Goal: Transaction & Acquisition: Book appointment/travel/reservation

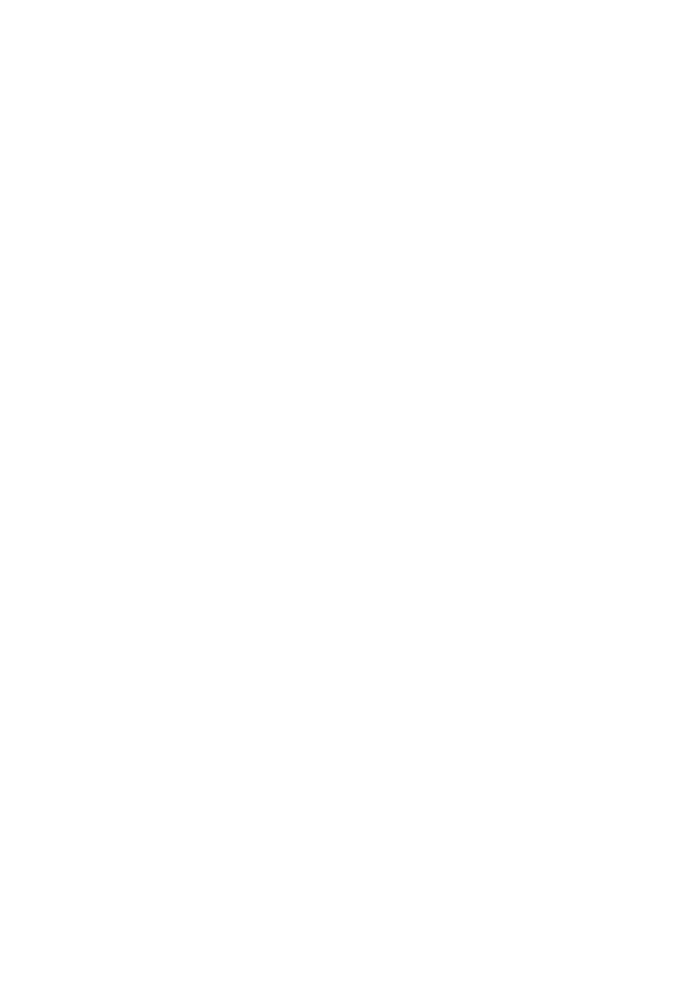
scroll to position [1596, 0]
click at [146, 557] on span "Familienhotel finden" at bounding box center [107, 565] width 139 height 17
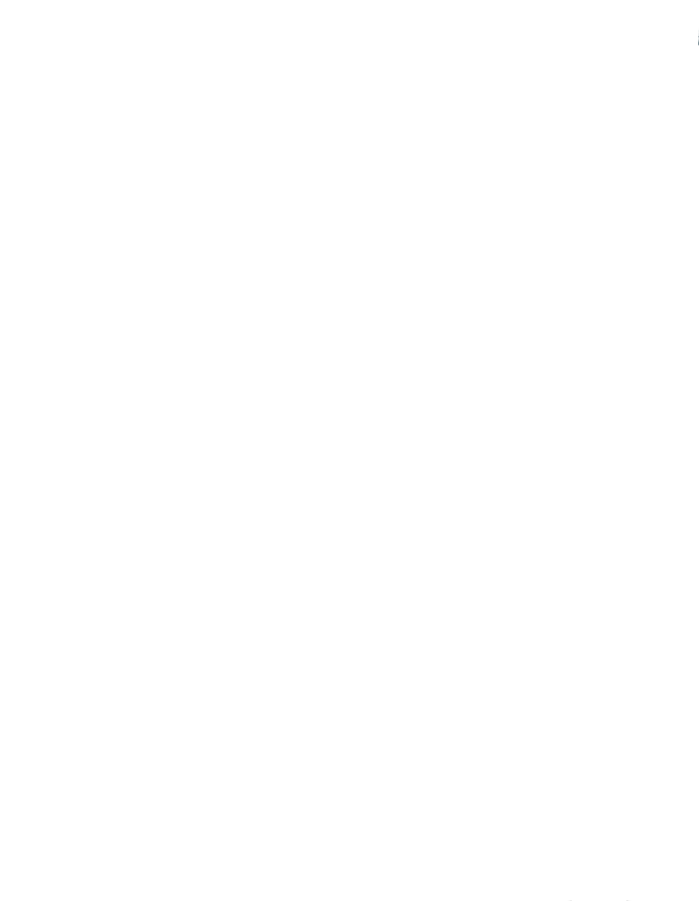
scroll to position [174, 0]
click at [511, 340] on div at bounding box center [511, 374] width 307 height 173
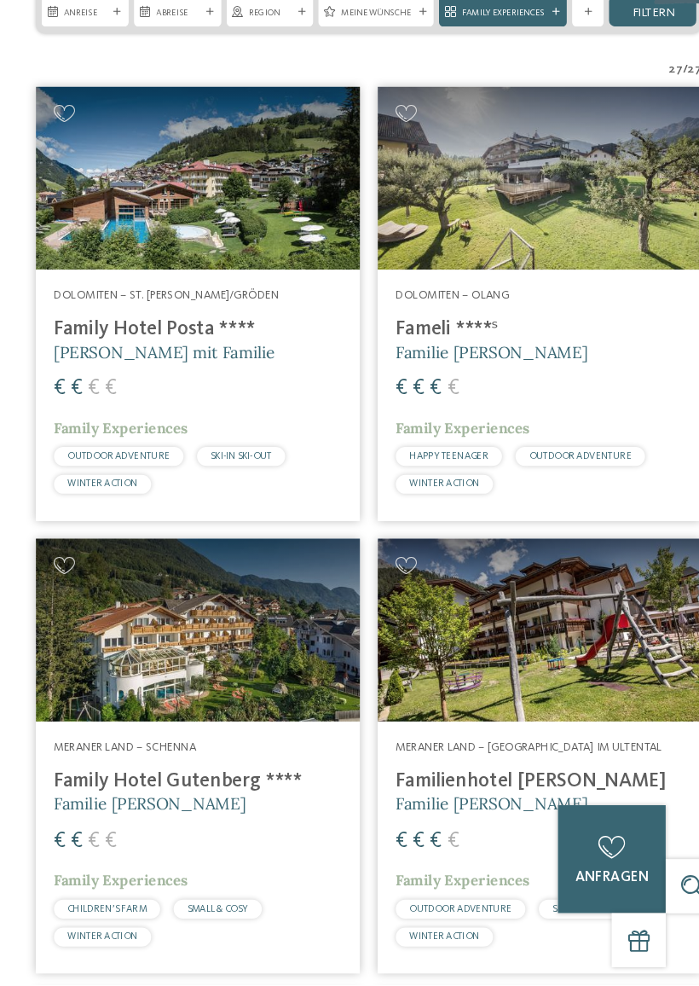
scroll to position [328, 0]
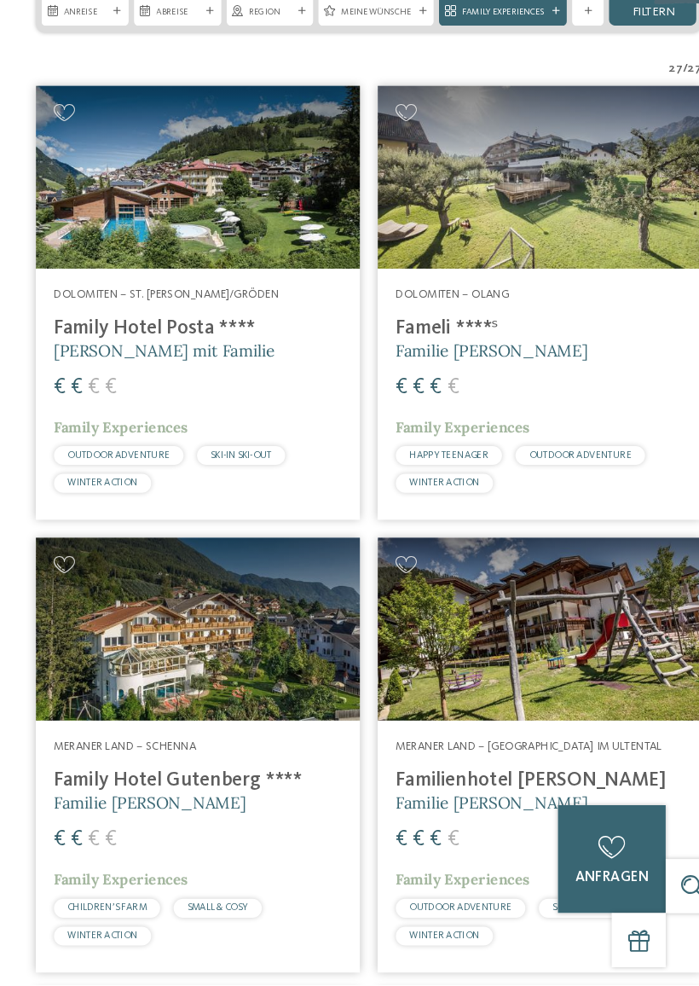
click at [642, 475] on div "HAPPY TEENAGER OUTDOOR ADVENTURE WINTER ACTION" at bounding box center [511, 497] width 273 height 44
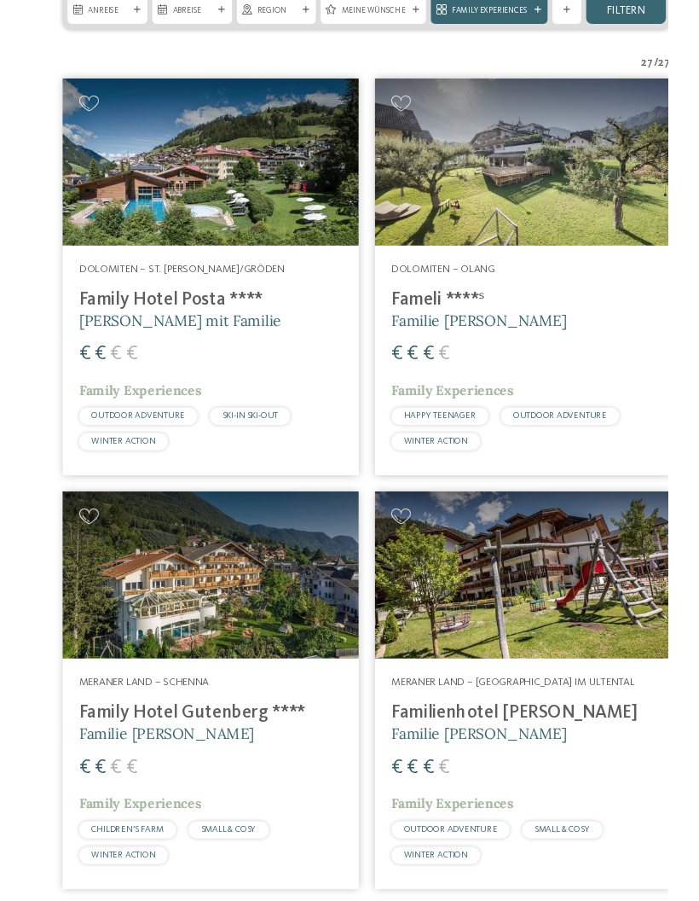
scroll to position [0, 0]
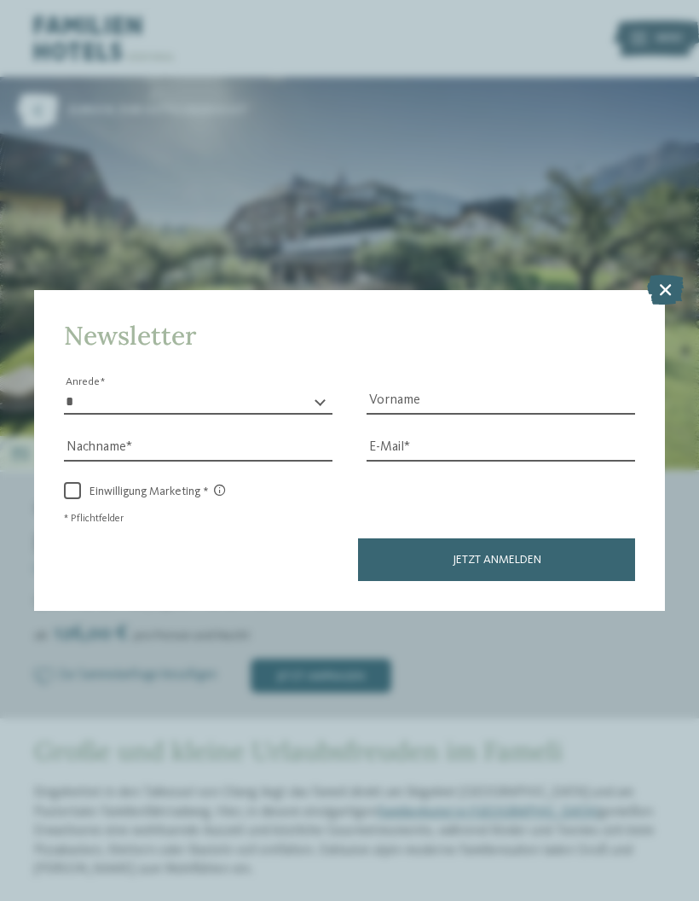
click at [588, 654] on div "Newsletter * **** **** ******* ****** Anrede Vorname Nachname Link" at bounding box center [349, 450] width 699 height 901
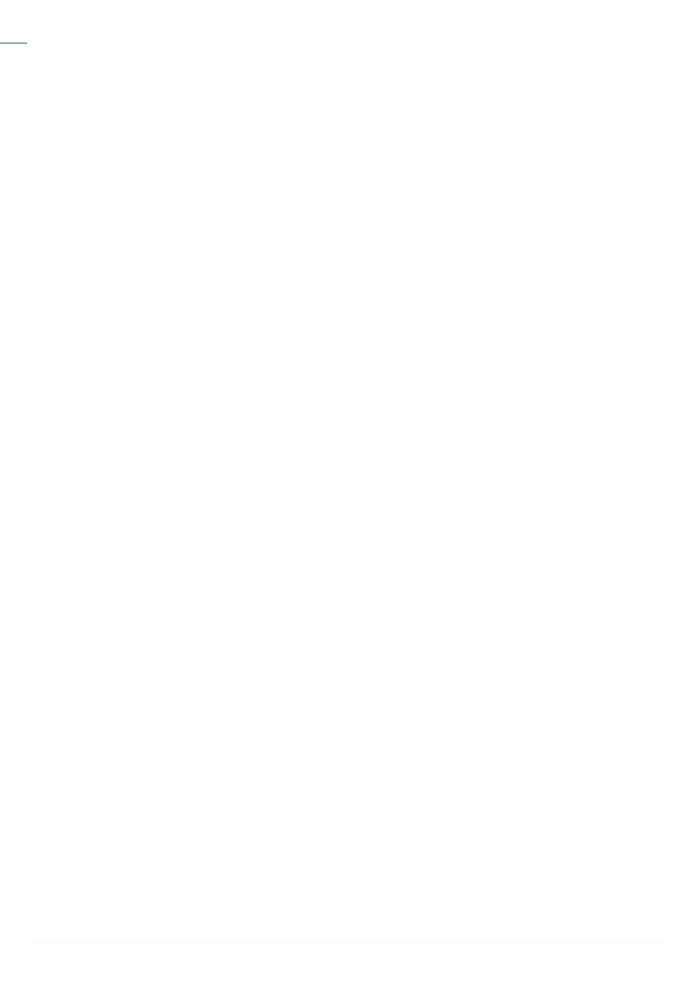
scroll to position [229, 0]
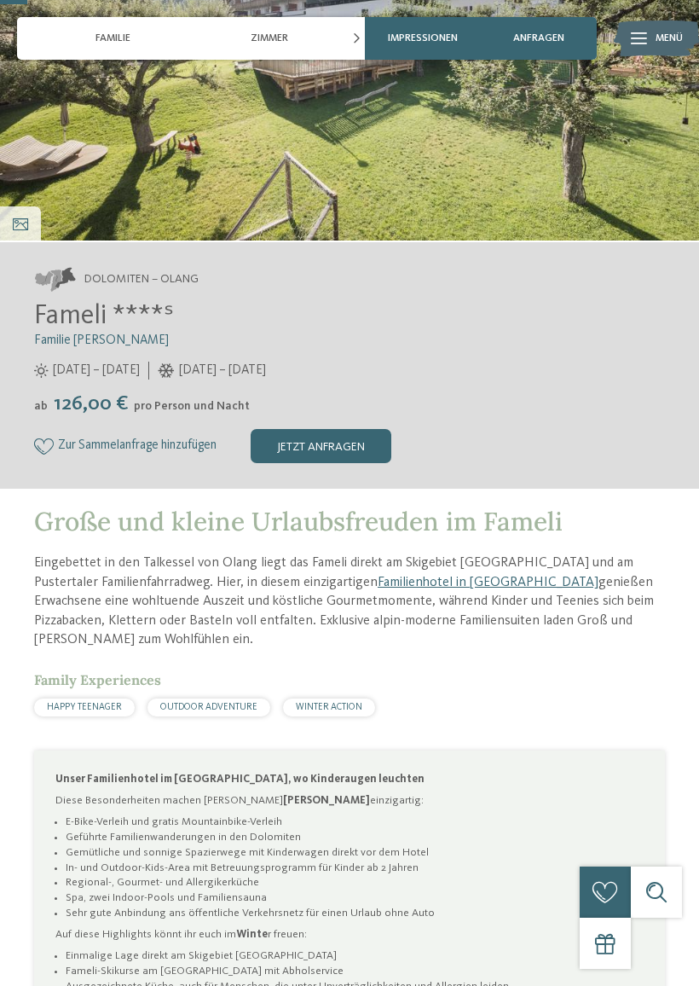
click at [333, 708] on span "WINTER ACTION" at bounding box center [329, 707] width 67 height 9
click at [346, 710] on span "WINTER ACTION" at bounding box center [329, 707] width 67 height 9
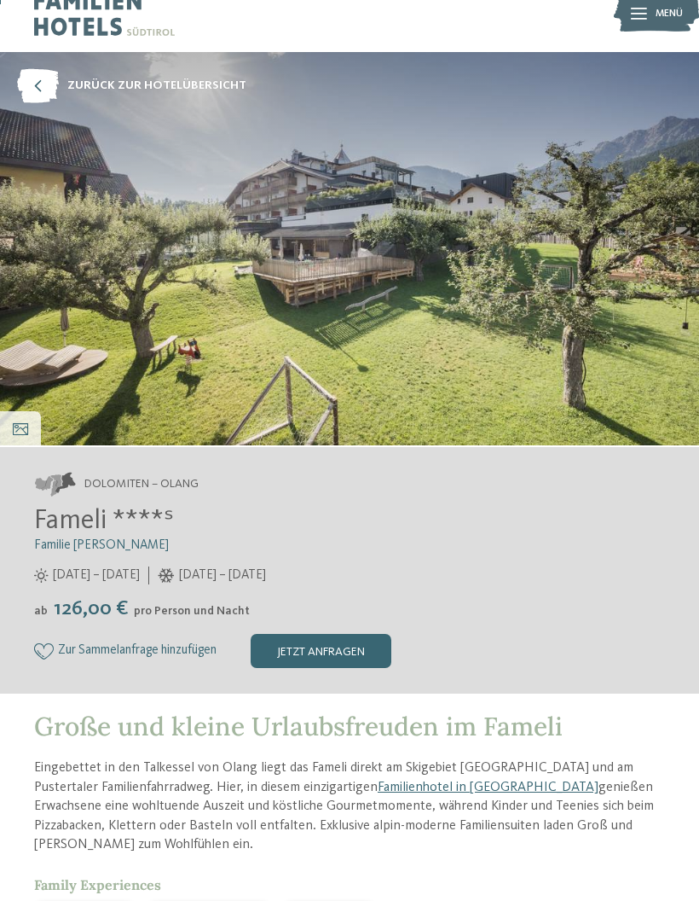
scroll to position [0, 0]
